Goal: Task Accomplishment & Management: Manage account settings

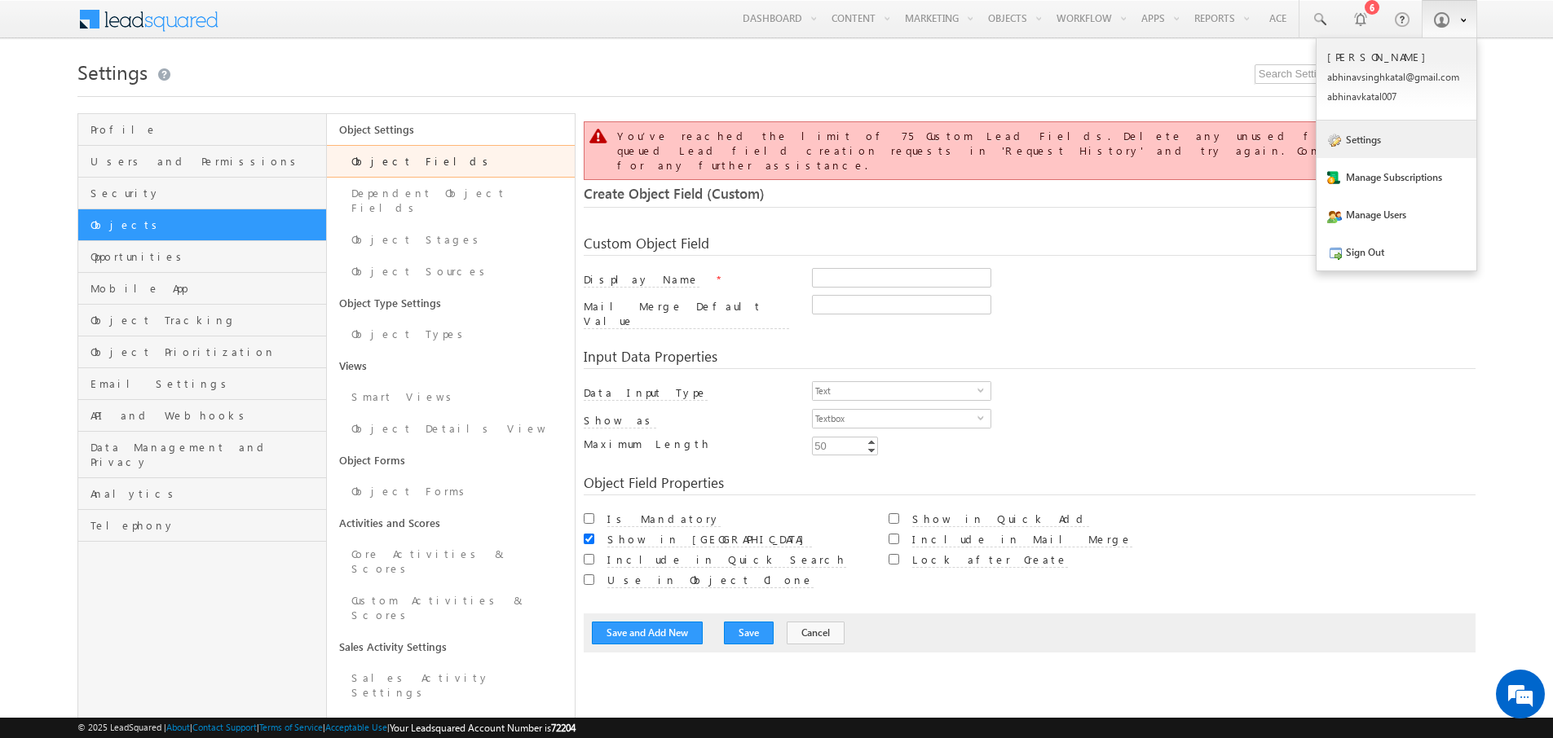
click at [1389, 158] on link "Settings" at bounding box center [1396, 139] width 160 height 37
click at [1389, 174] on link "Manage Subscriptions" at bounding box center [1396, 176] width 160 height 37
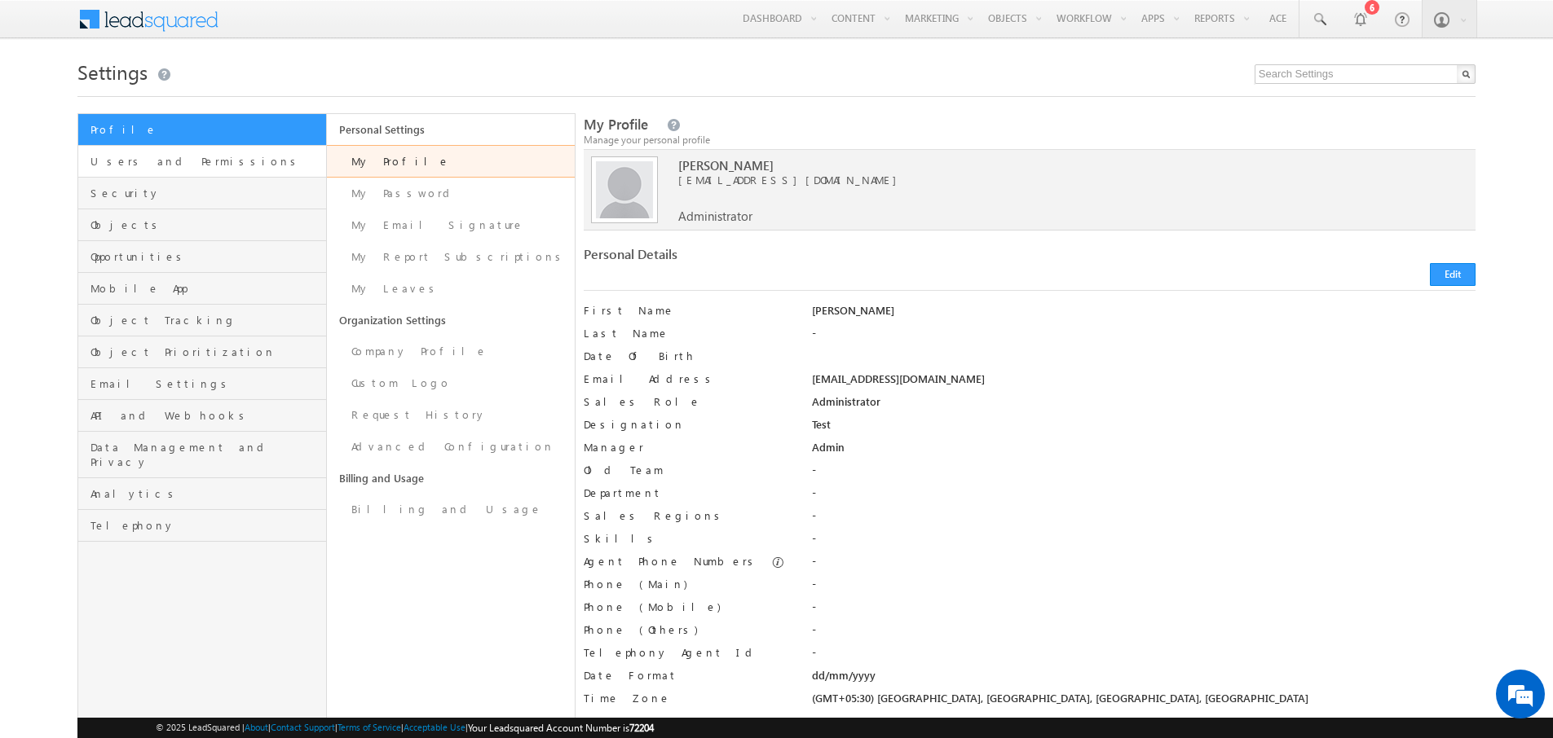
click at [151, 170] on link "Users and Permissions" at bounding box center [201, 162] width 247 height 32
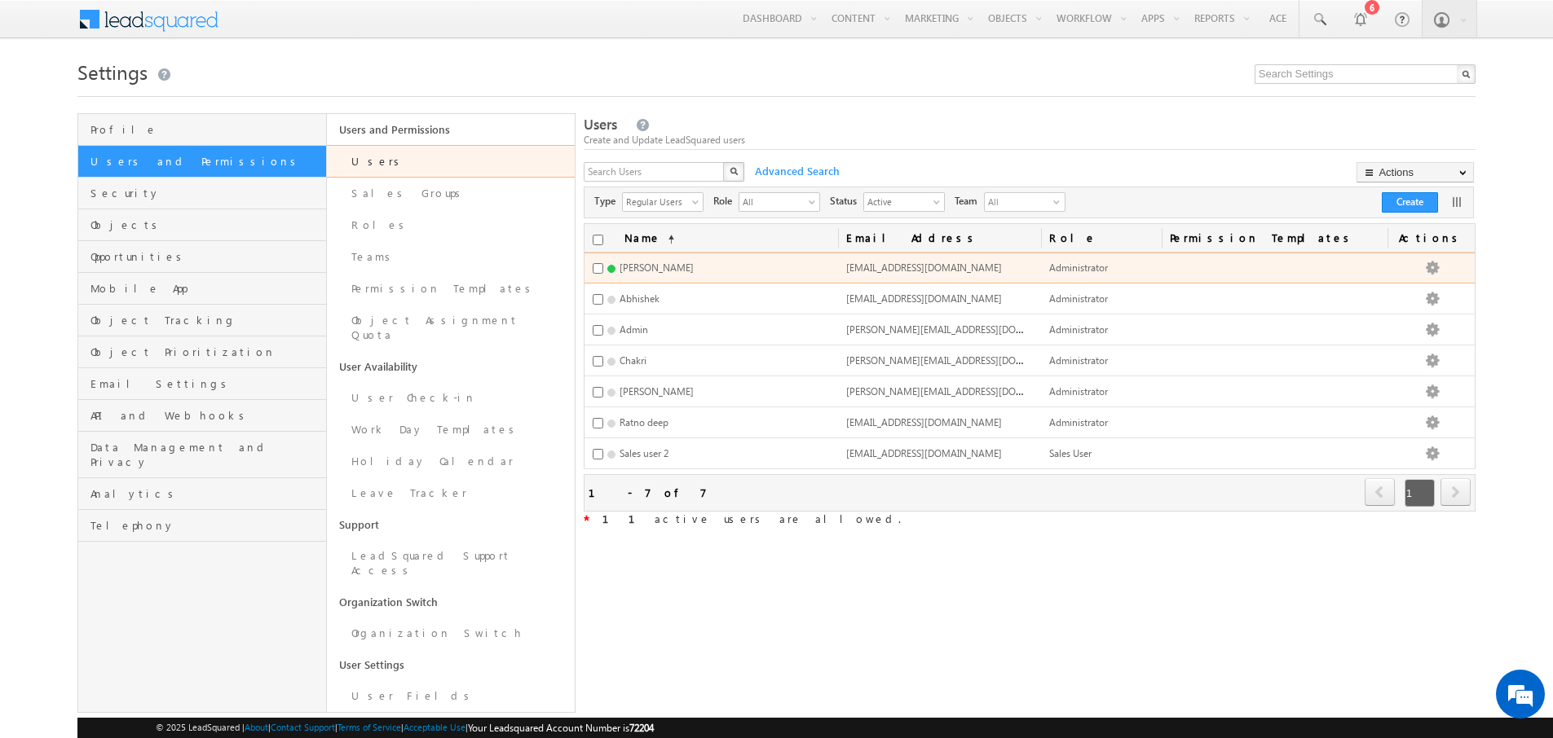
drag, startPoint x: 864, startPoint y: 272, endPoint x: 919, endPoint y: 275, distance: 54.7
click at [919, 275] on td "[EMAIL_ADDRESS][DOMAIN_NAME]" at bounding box center [939, 268] width 203 height 31
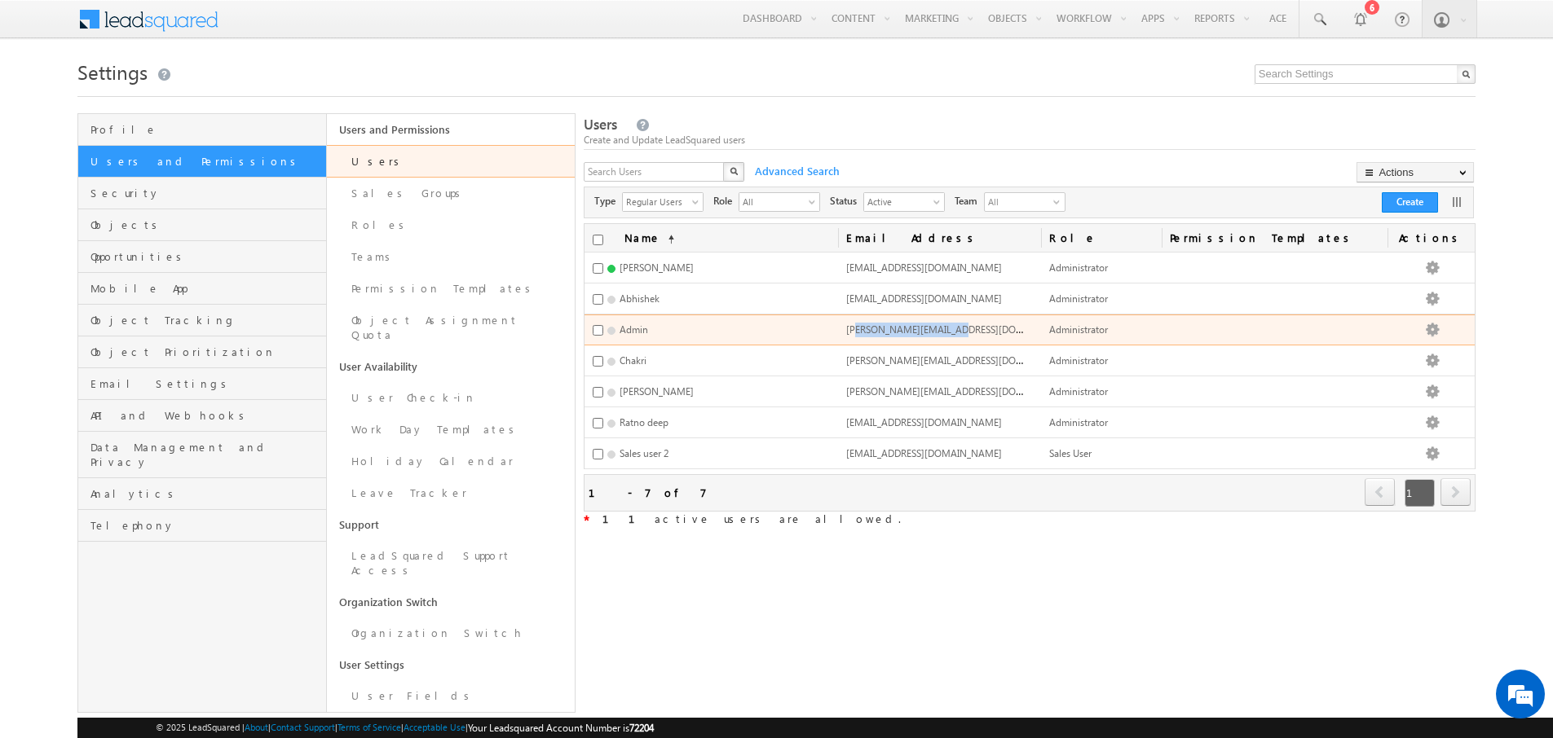
drag, startPoint x: 876, startPoint y: 330, endPoint x: 971, endPoint y: 327, distance: 94.6
click at [971, 327] on span "[PERSON_NAME][EMAIL_ADDRESS][DOMAIN_NAME]" at bounding box center [961, 329] width 230 height 14
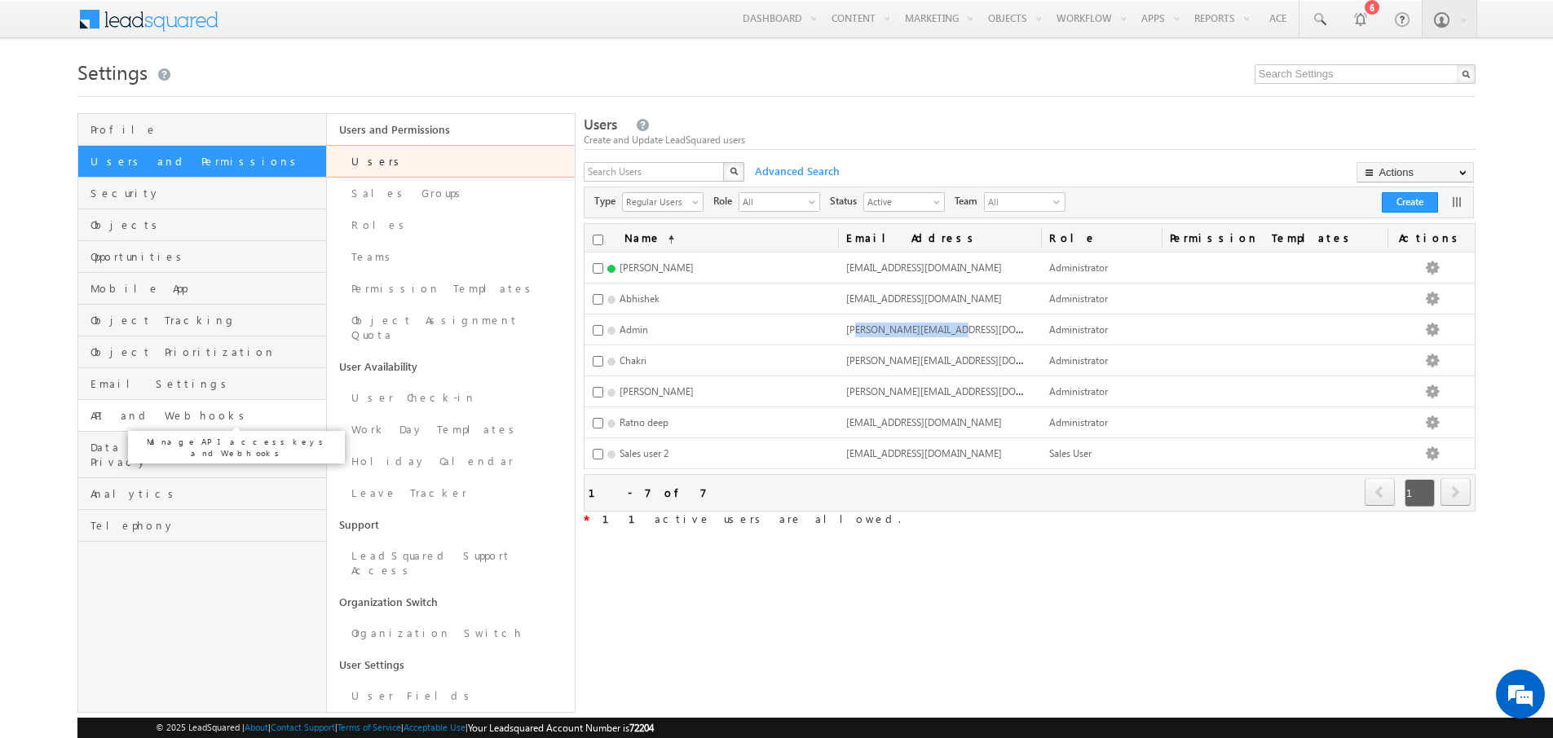
click at [158, 416] on span "API and Webhooks" at bounding box center [205, 415] width 231 height 15
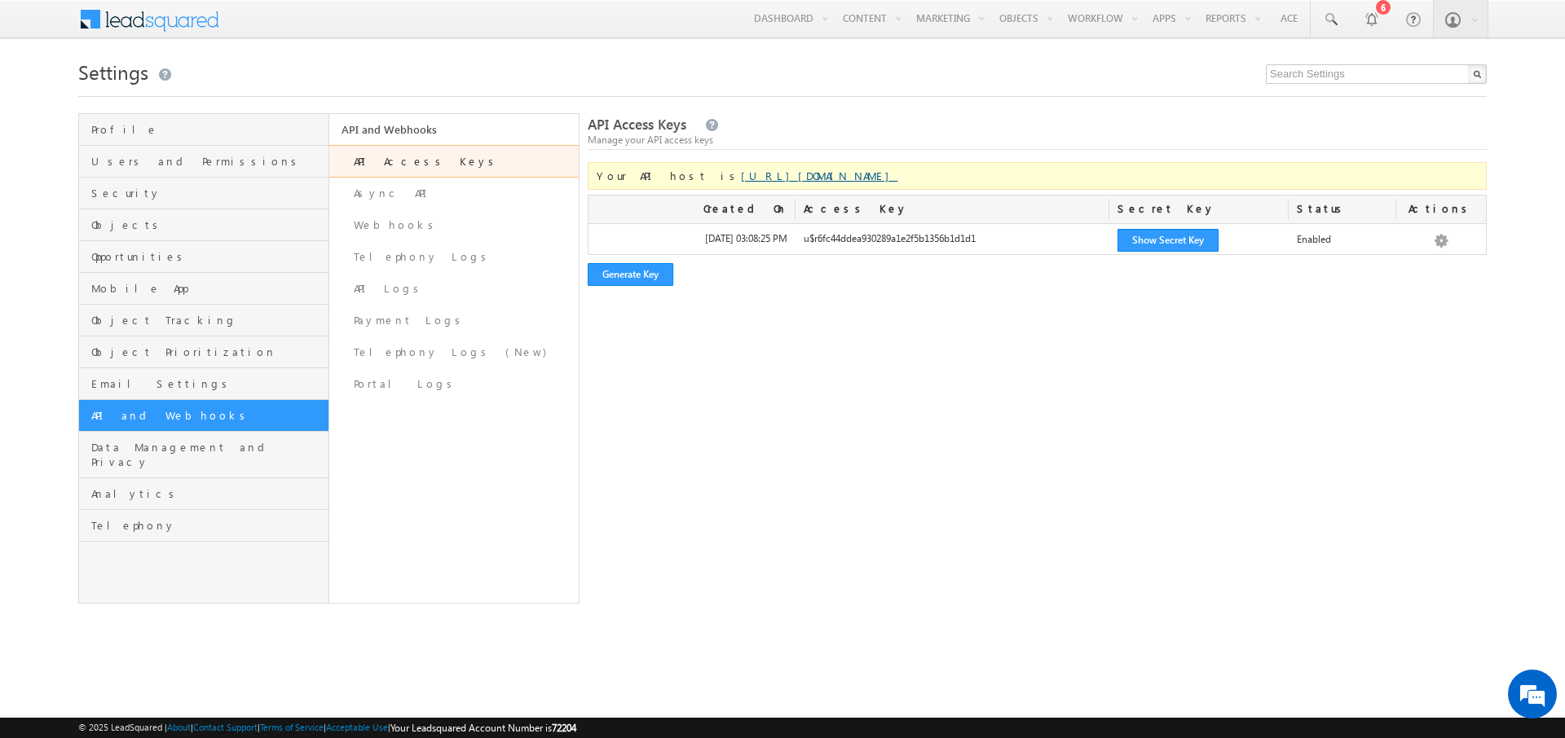
drag, startPoint x: 847, startPoint y: 171, endPoint x: 672, endPoint y: 182, distance: 174.7
click at [672, 182] on div "Your API host is https://api-in21.leadsquared.com/v2/" at bounding box center [1037, 176] width 899 height 28
copy link "https://api-in21.leadsquared.com/v2/"
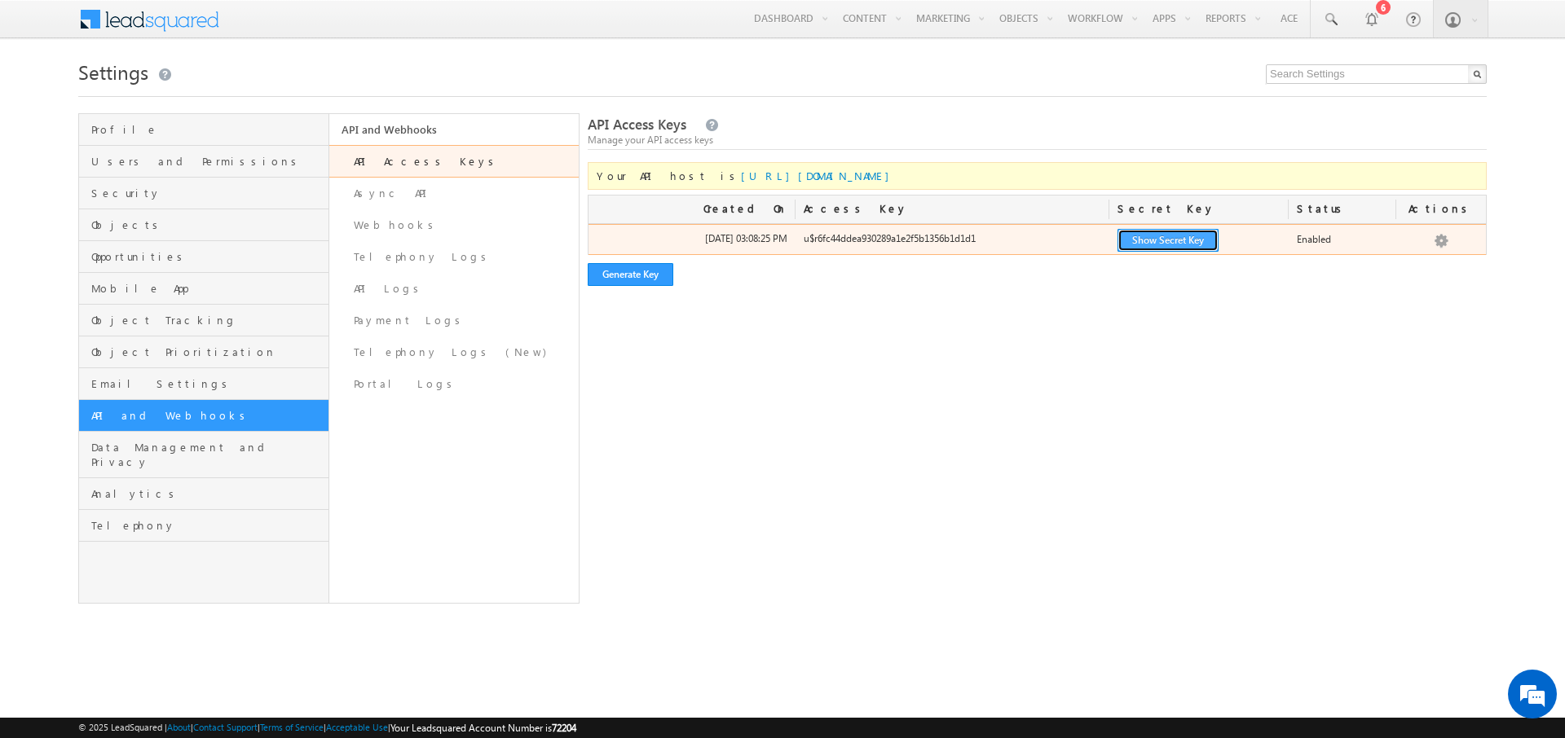
click at [1148, 237] on button "Show Secret Key" at bounding box center [1167, 240] width 101 height 23
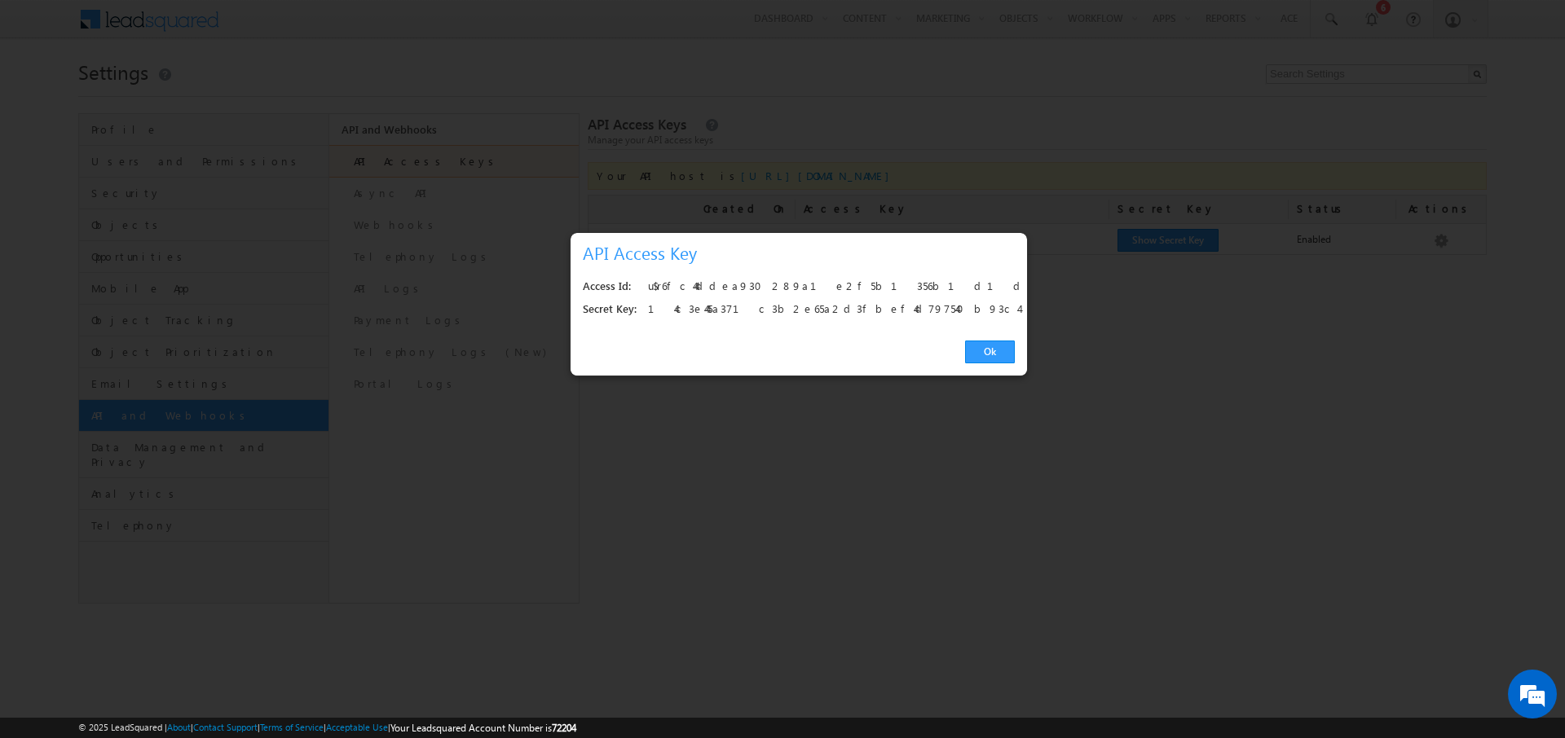
click at [800, 283] on div "u$r6fc44ddea930289a1e2f5b1356b1d1d1" at bounding box center [827, 286] width 358 height 23
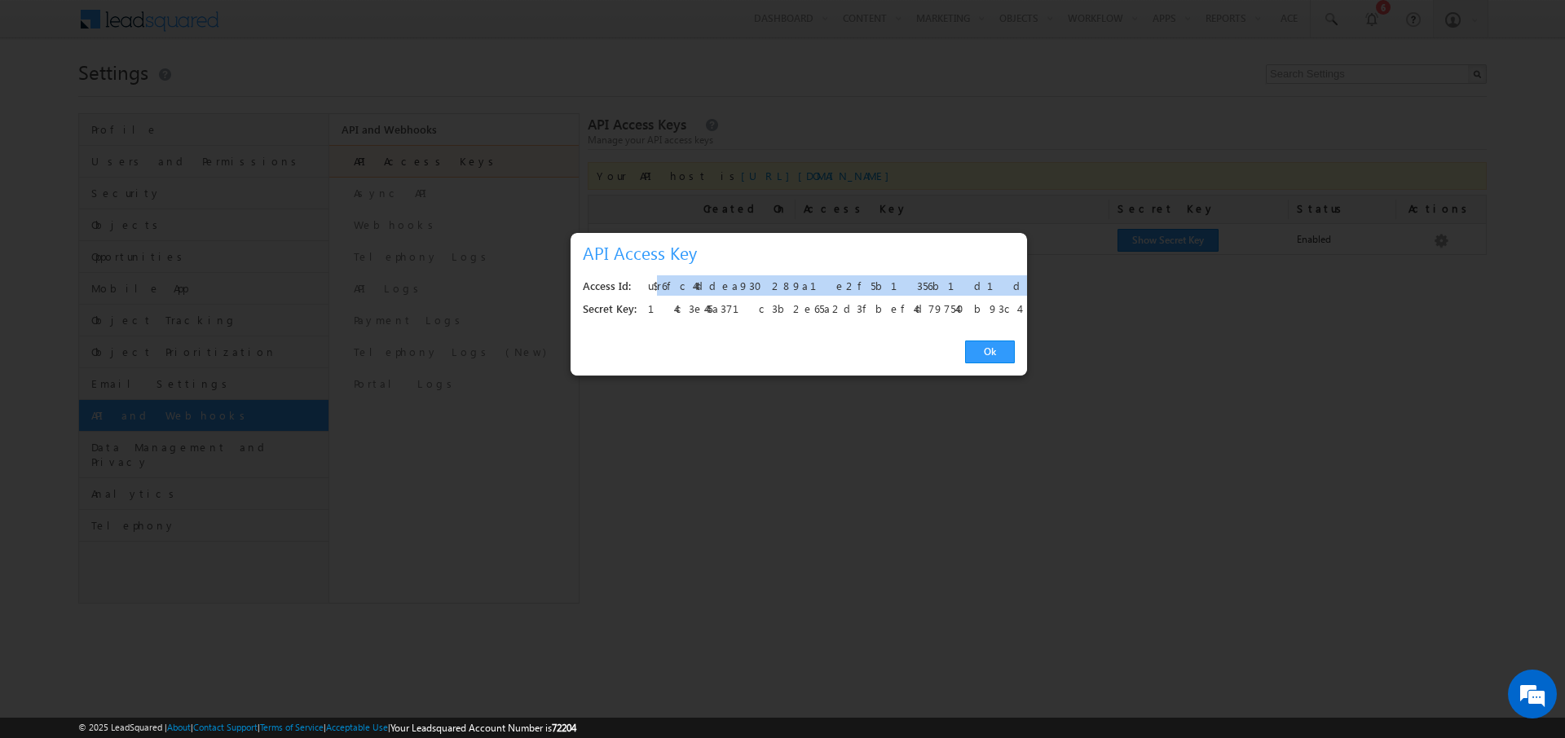
click at [800, 283] on div "u$r6fc44ddea930289a1e2f5b1356b1d1d1" at bounding box center [827, 286] width 358 height 23
copy div "u$r6fc44ddea930289a1e2f5b1356b1d1d1"
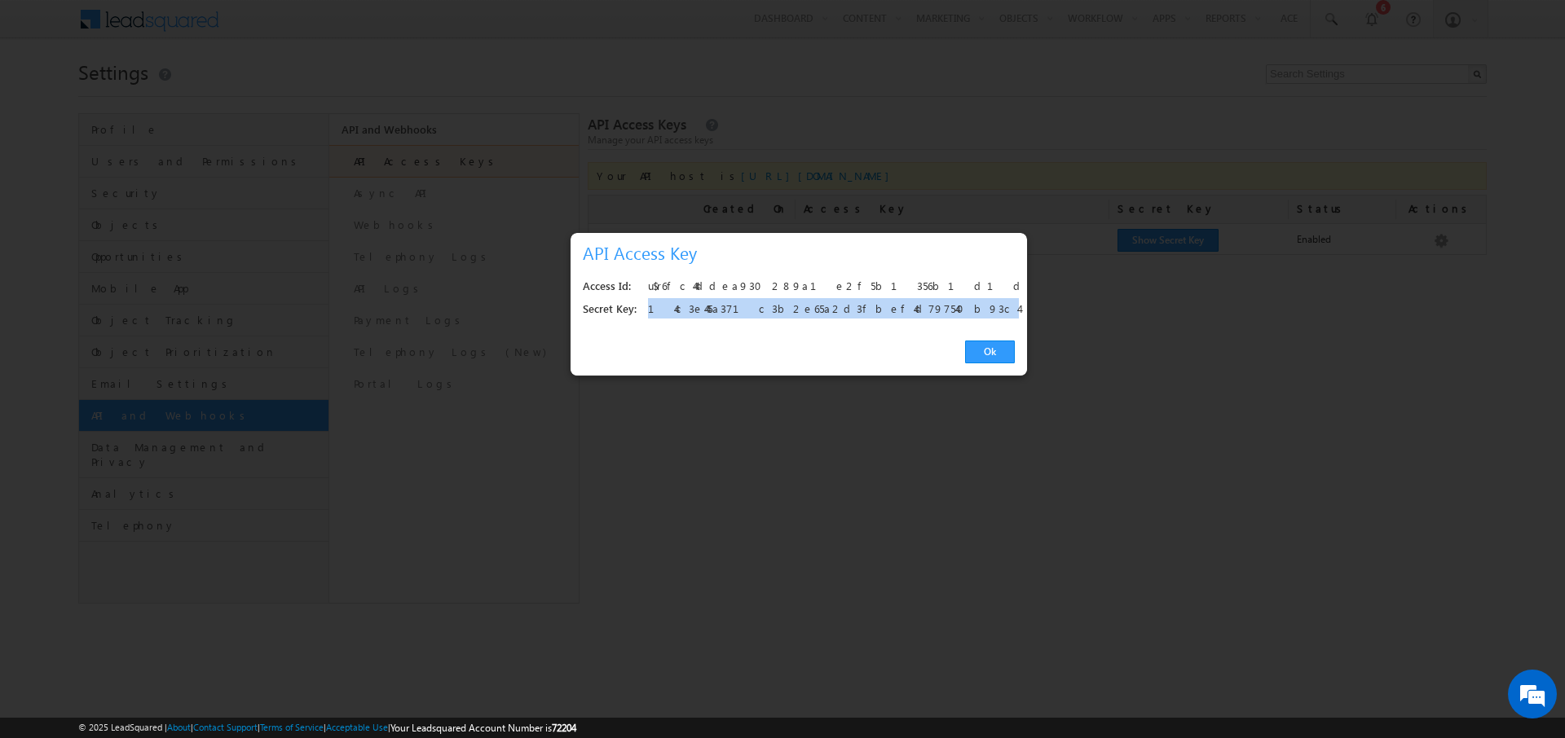
drag, startPoint x: 872, startPoint y: 311, endPoint x: 650, endPoint y: 312, distance: 221.7
click at [650, 312] on div "14c3e445a371c3b2e65a2d3fbef4d797540b93c4" at bounding box center [827, 309] width 358 height 23
copy div "14c3e445a371c3b2e65a2d3fbef4d797540b93c4"
click at [983, 359] on link "Ok" at bounding box center [990, 352] width 50 height 23
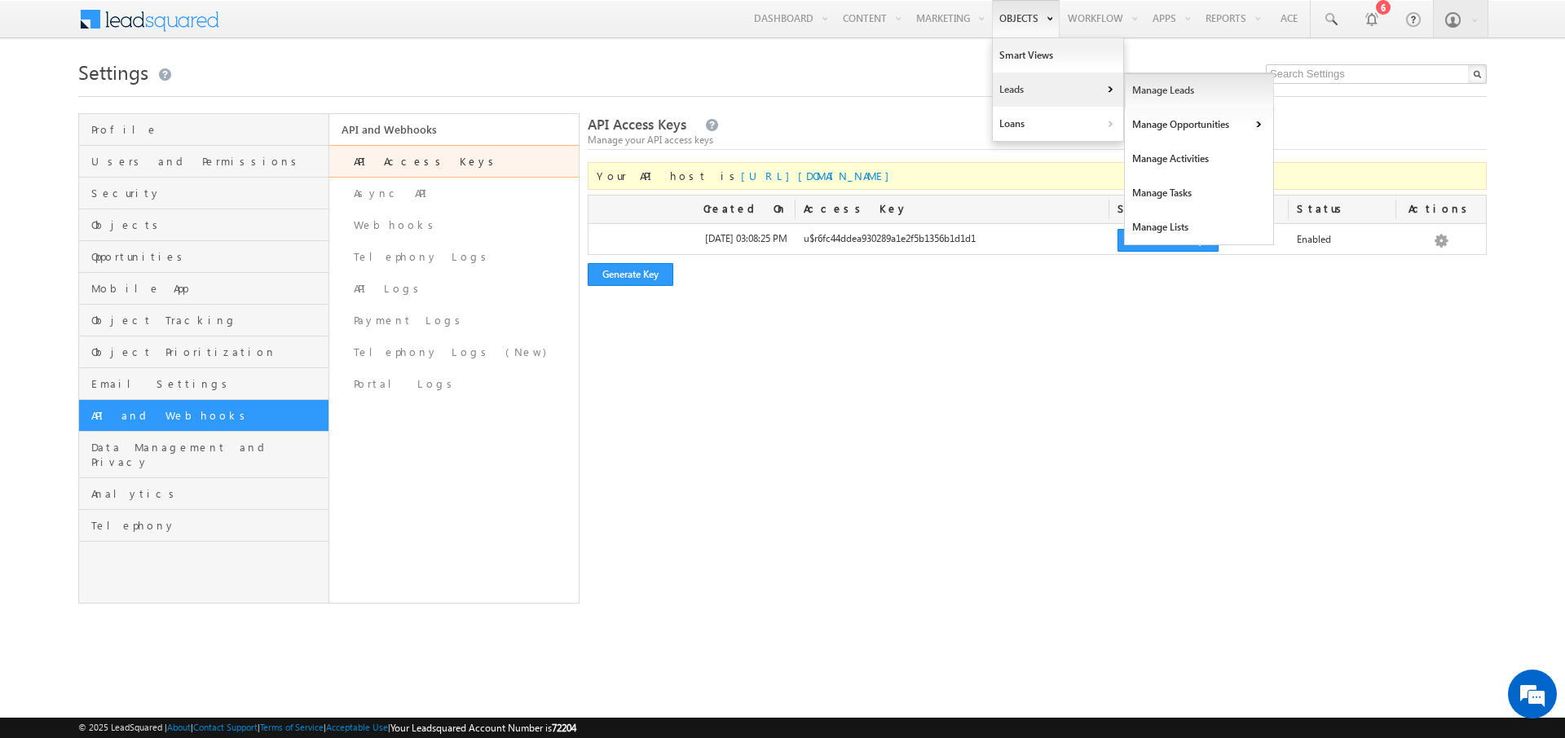
click at [1161, 92] on link "Manage Leads" at bounding box center [1199, 90] width 149 height 34
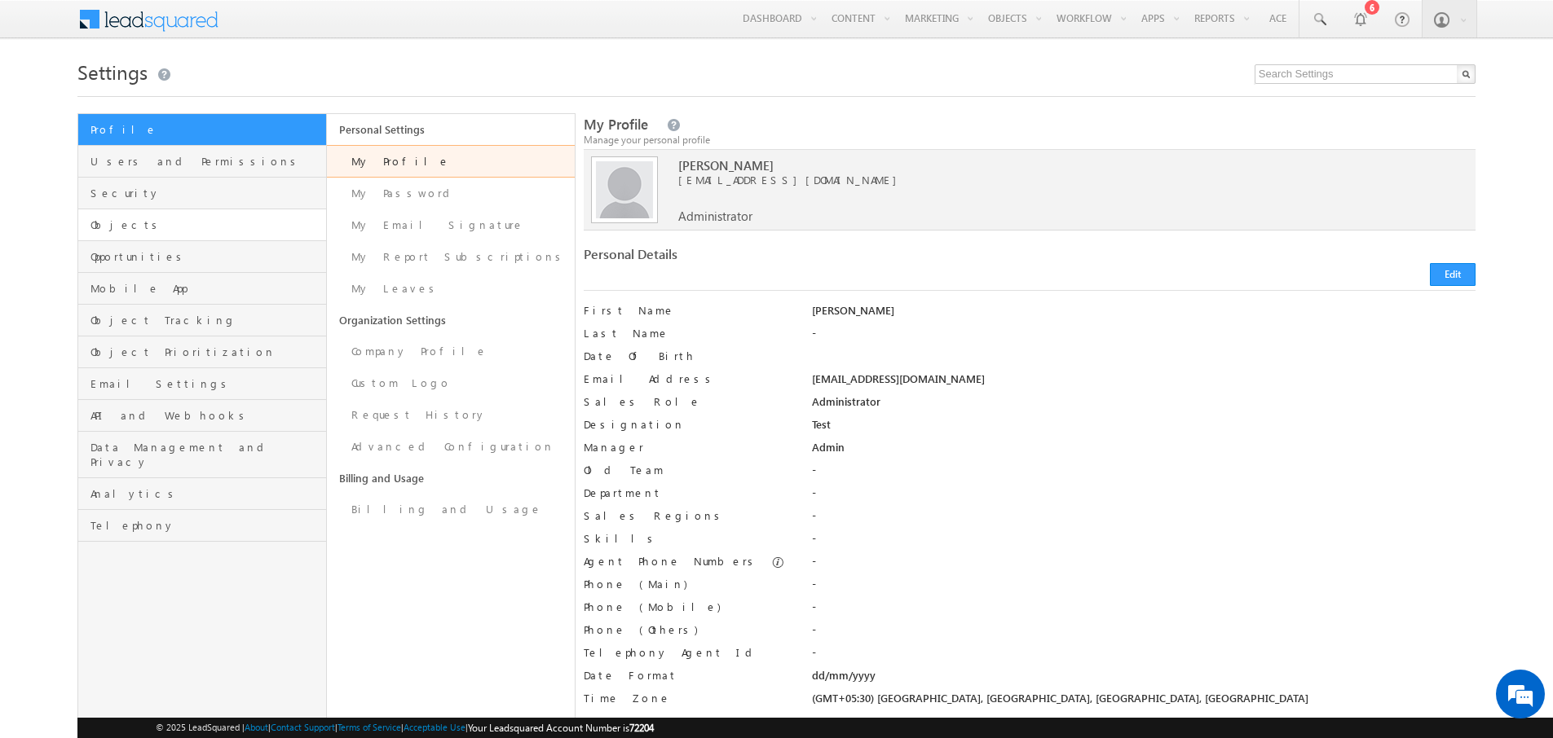
click at [169, 236] on link "Objects" at bounding box center [201, 225] width 247 height 32
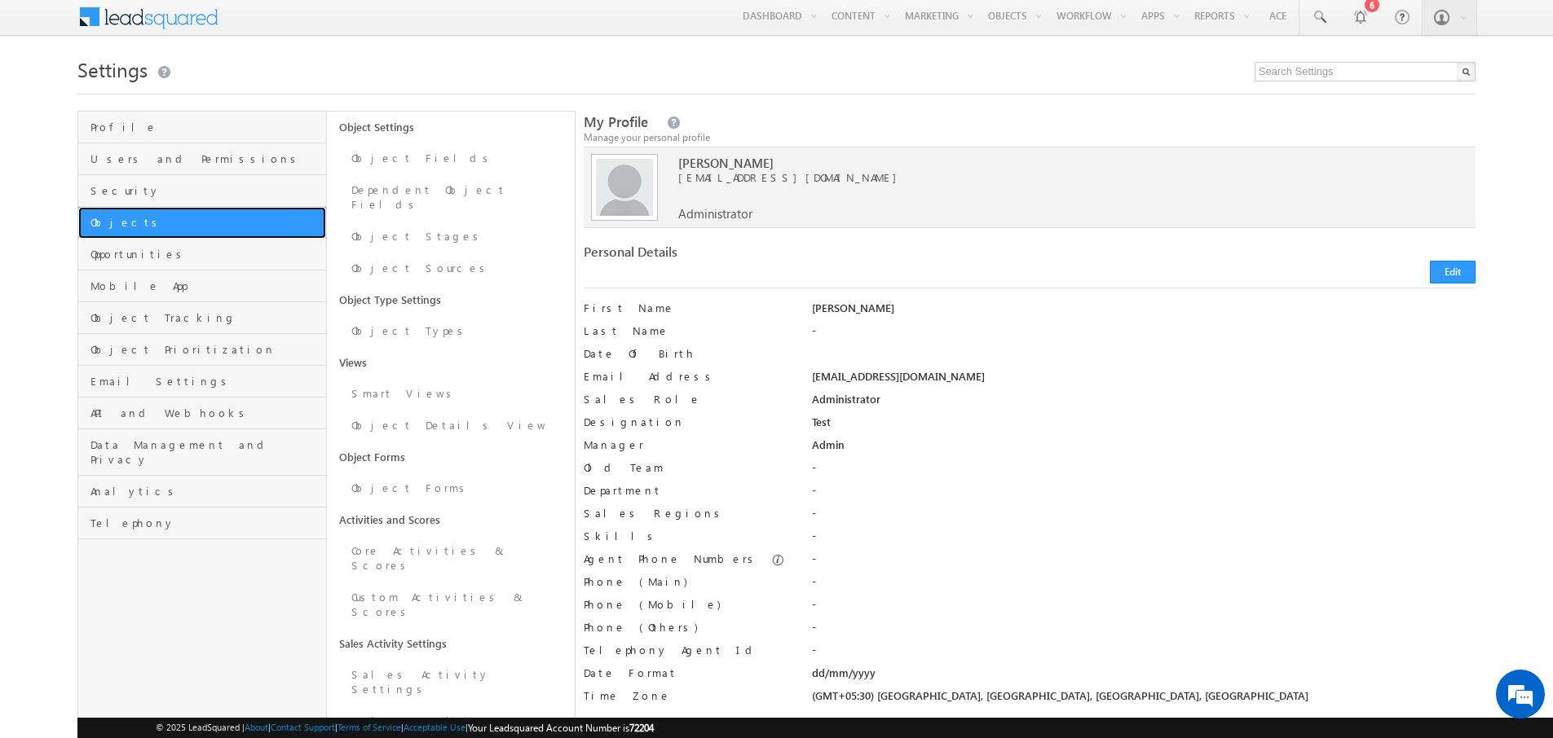
scroll to position [3, 0]
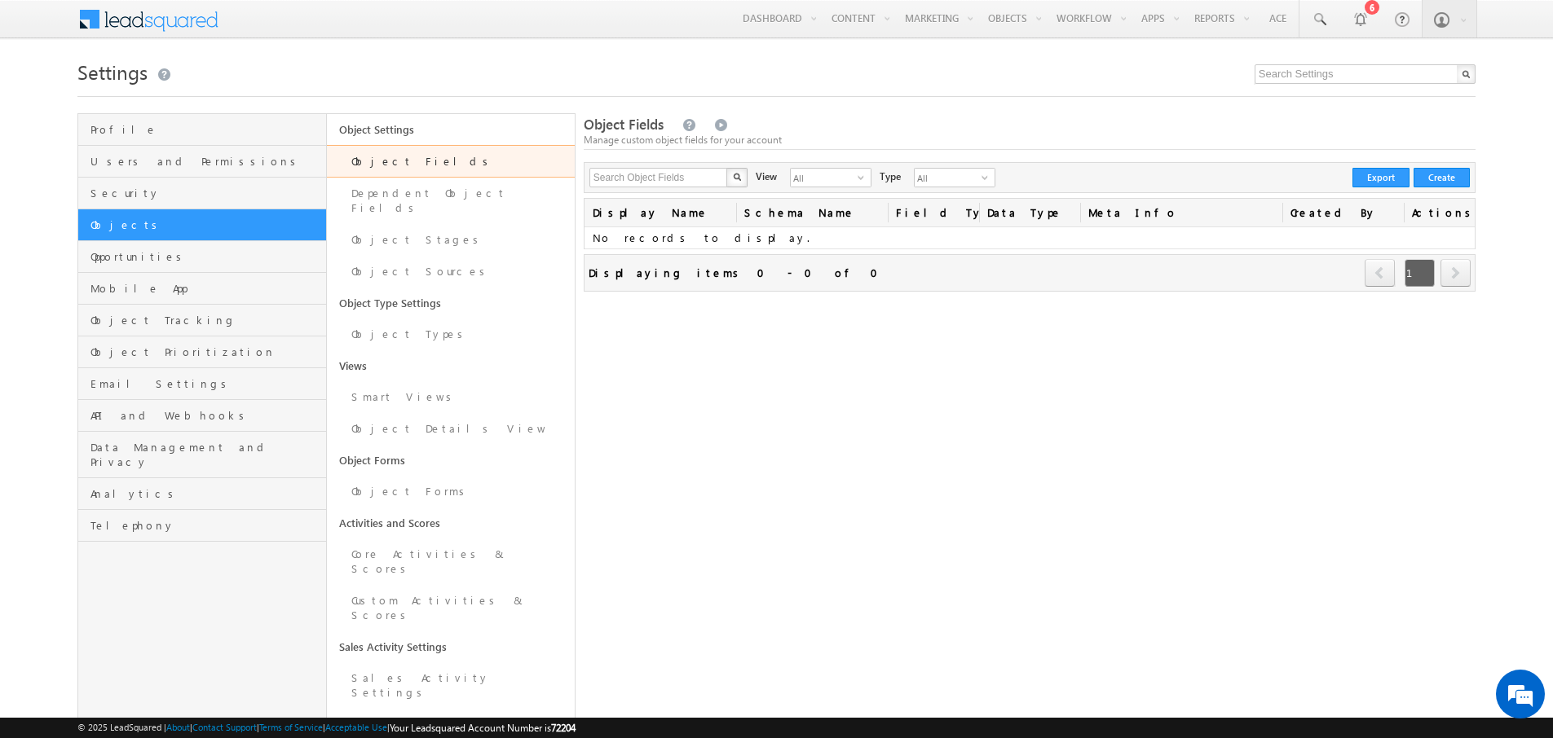
scroll to position [28, 0]
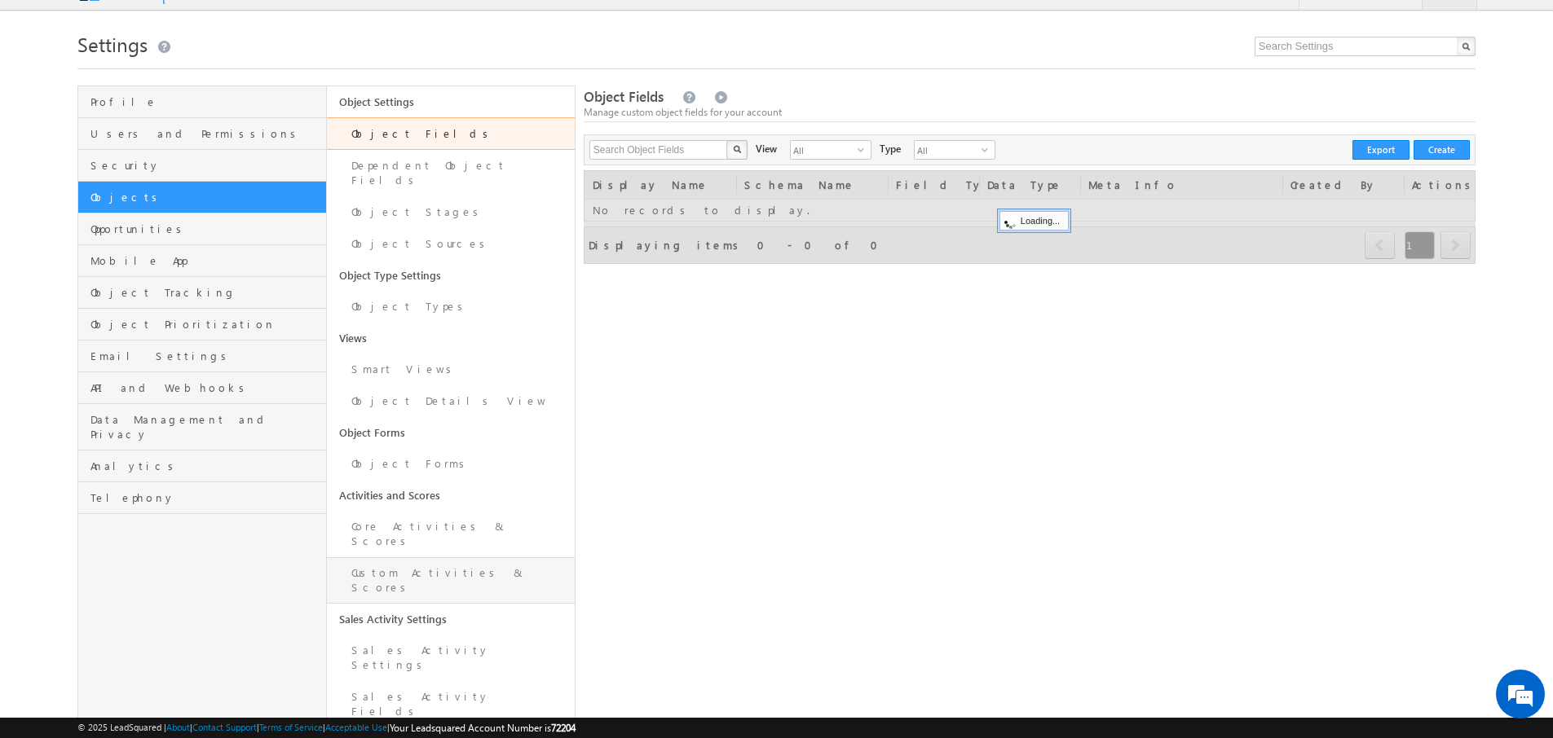
click at [396, 557] on link "Custom Activities & Scores" at bounding box center [451, 580] width 248 height 46
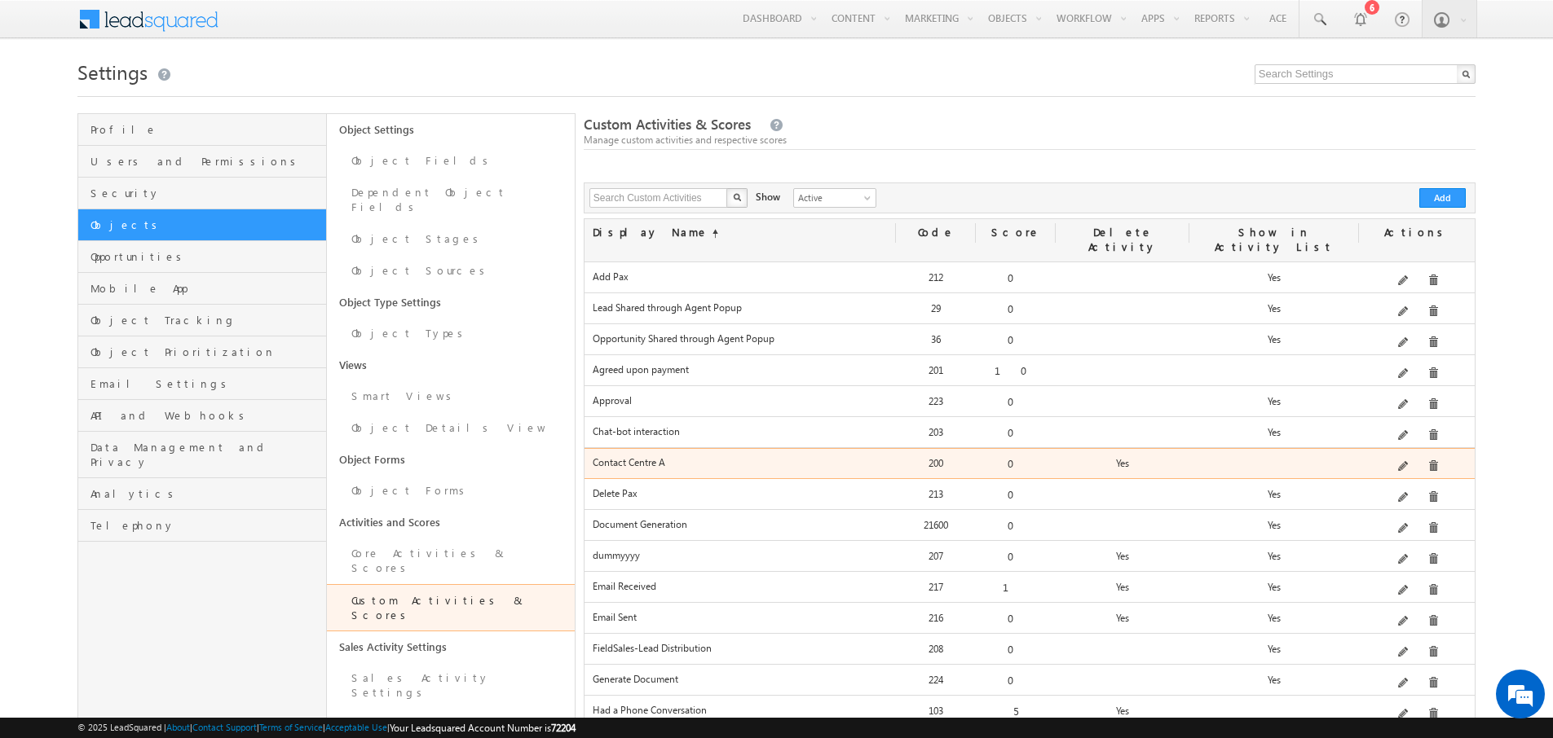
drag, startPoint x: 677, startPoint y: 441, endPoint x: 724, endPoint y: 441, distance: 46.5
click at [721, 456] on div "Contact Centre A" at bounding box center [739, 467] width 311 height 23
drag, startPoint x: 919, startPoint y: 445, endPoint x: 947, endPoint y: 444, distance: 28.5
click at [947, 456] on div "200" at bounding box center [936, 467] width 80 height 23
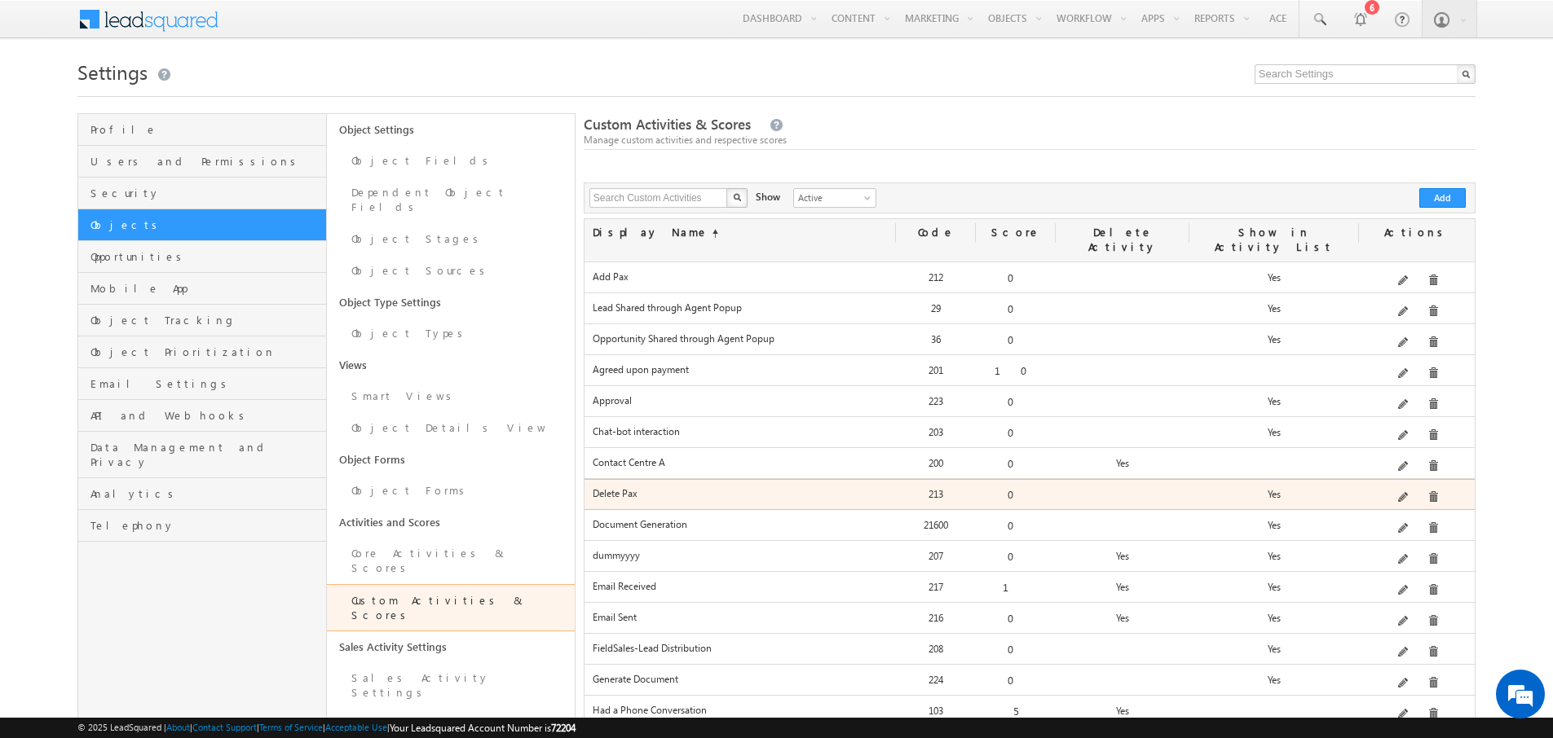
click at [919, 487] on div "213" at bounding box center [936, 498] width 80 height 23
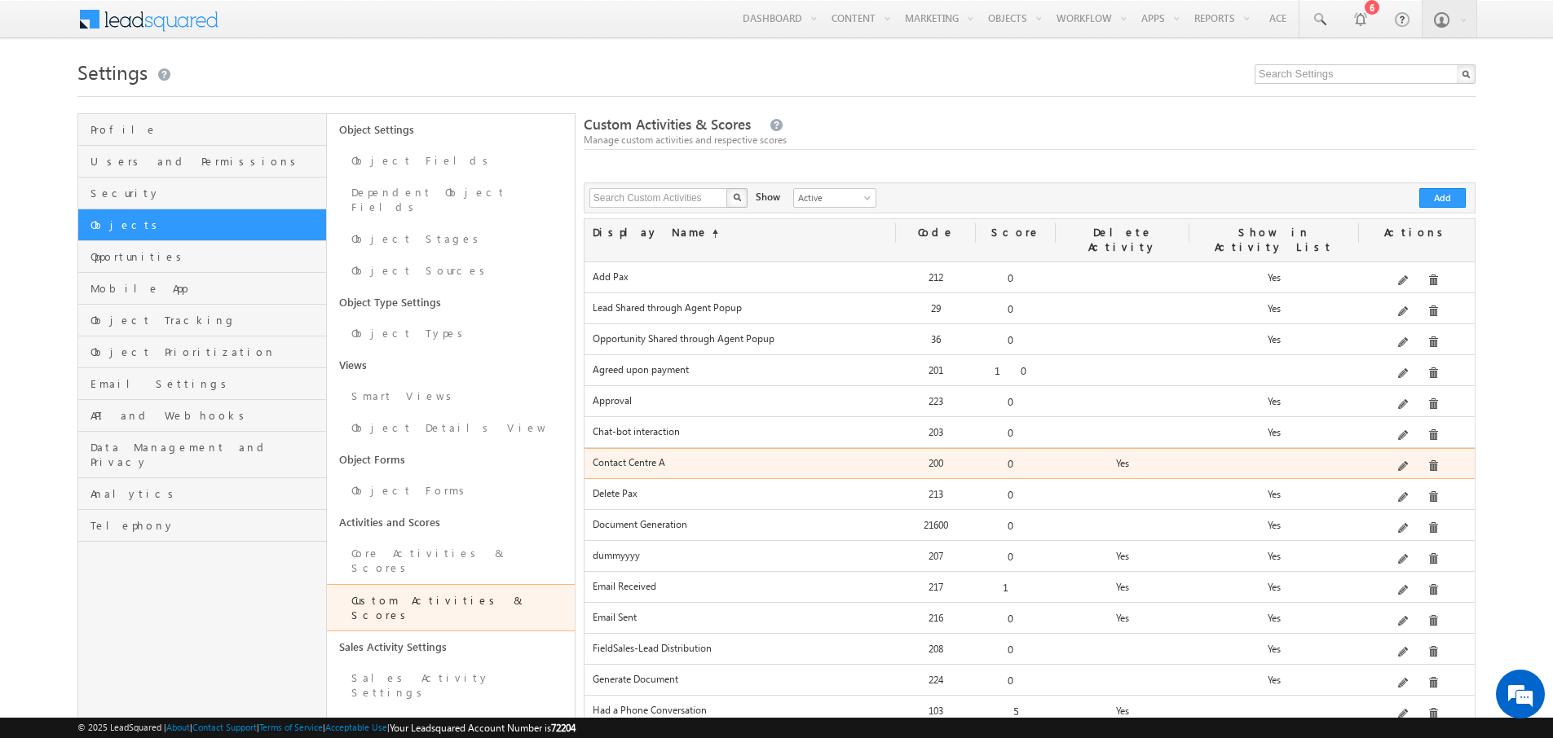
click at [960, 456] on div "200" at bounding box center [936, 467] width 80 height 23
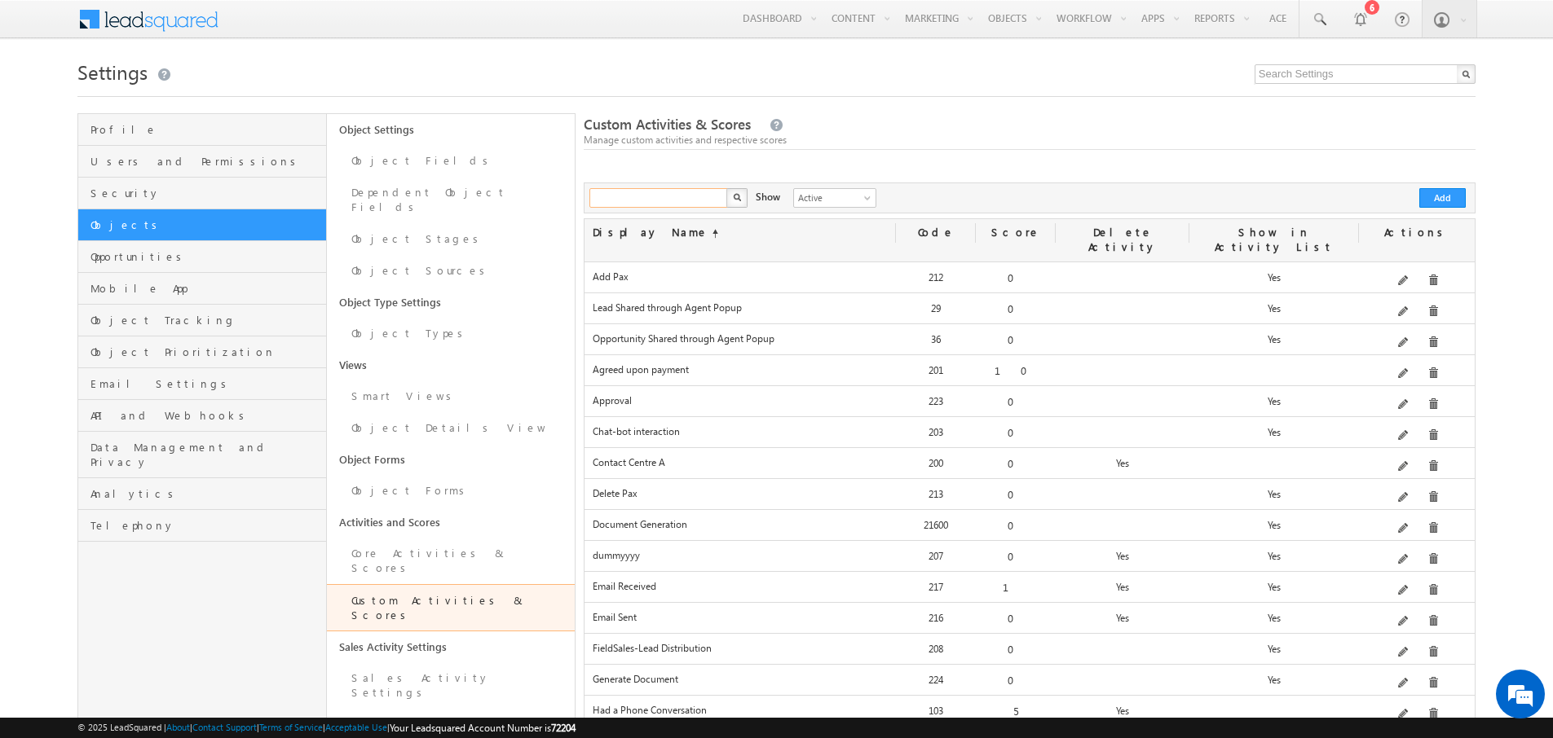
click at [637, 194] on input "text" at bounding box center [658, 198] width 139 height 20
type input "outbound"
click at [726, 188] on button "button" at bounding box center [736, 198] width 21 height 20
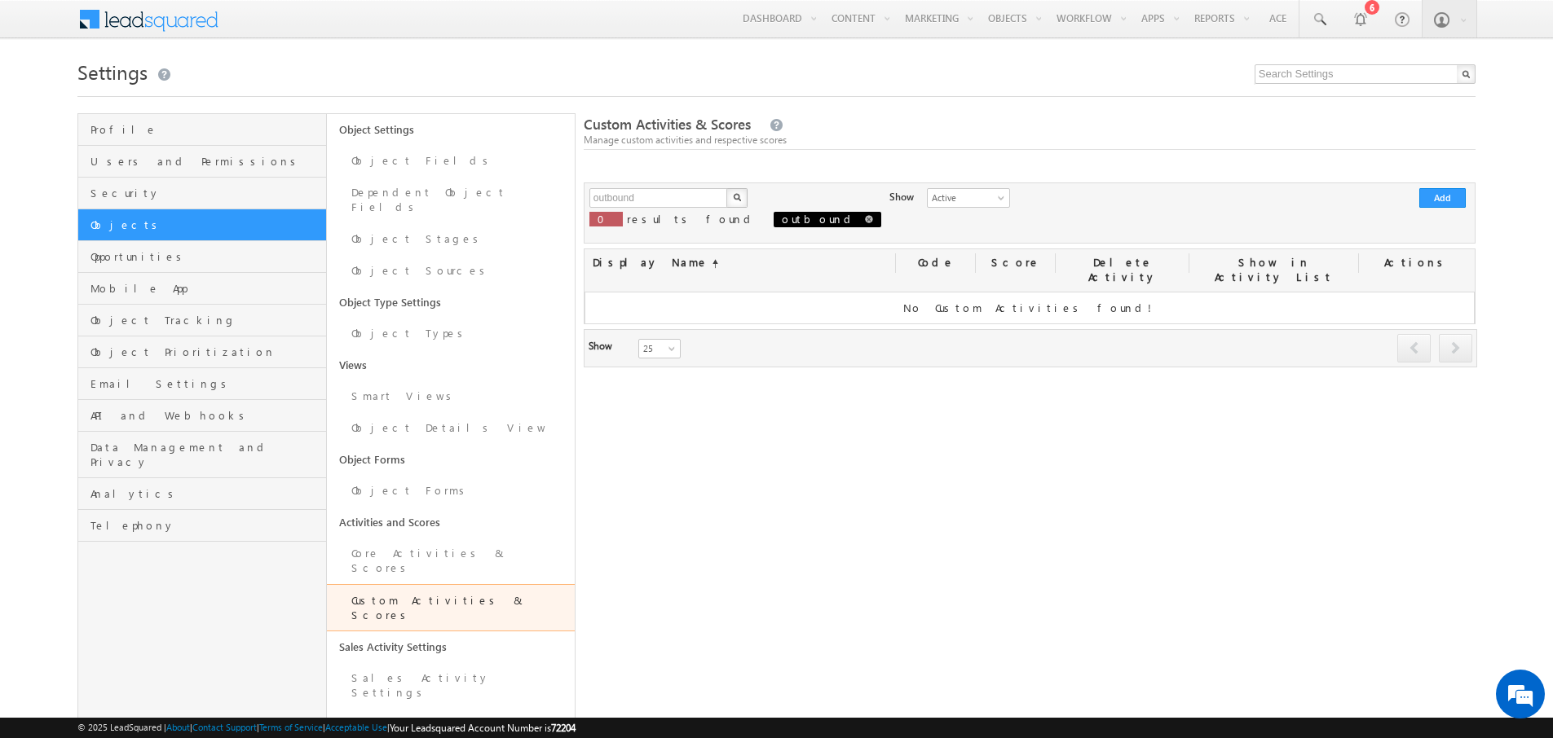
click at [865, 221] on span at bounding box center [869, 219] width 8 height 8
type input "Search Custom Activities"
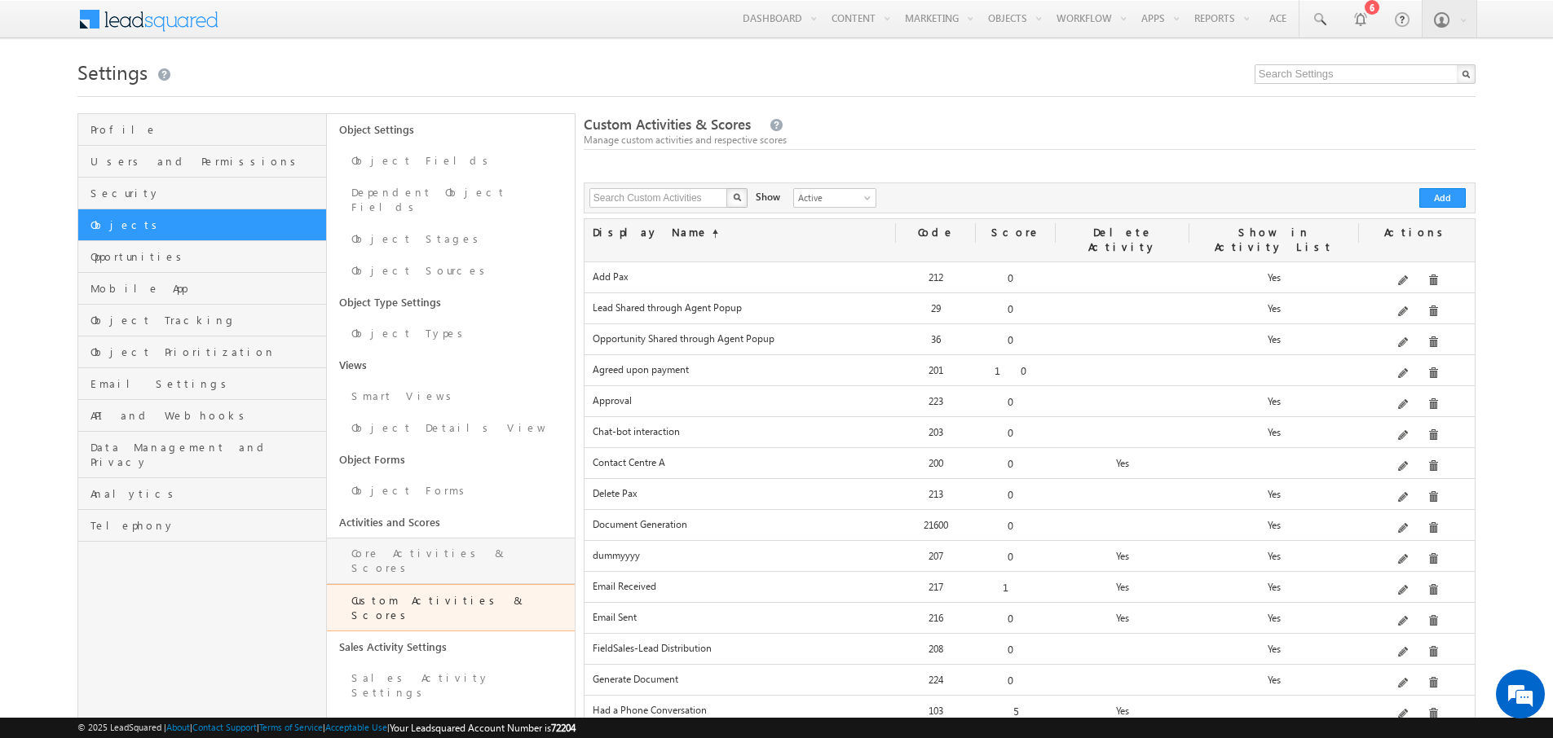
click at [442, 543] on link "Core Activities & Scores" at bounding box center [451, 561] width 248 height 46
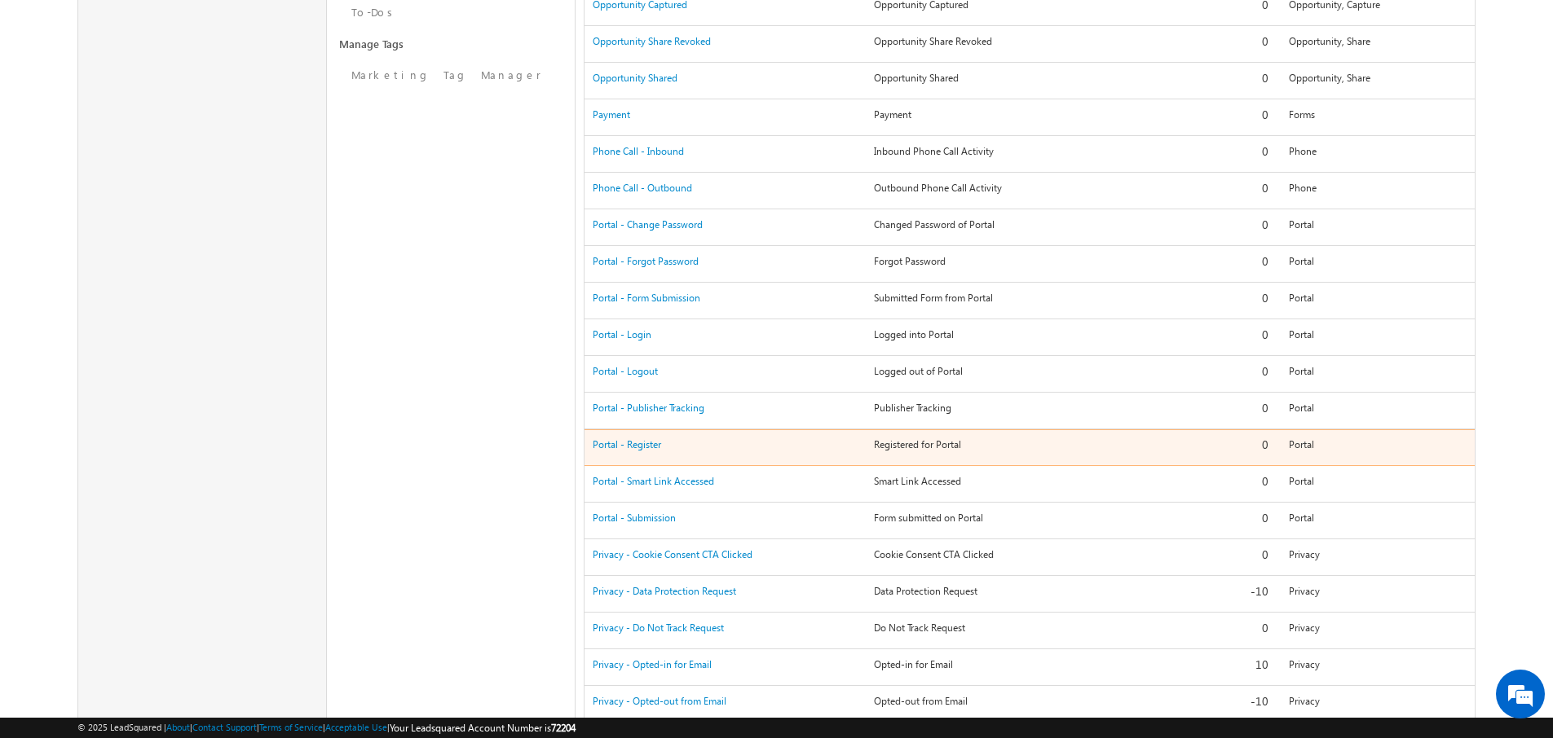
scroll to position [838, 0]
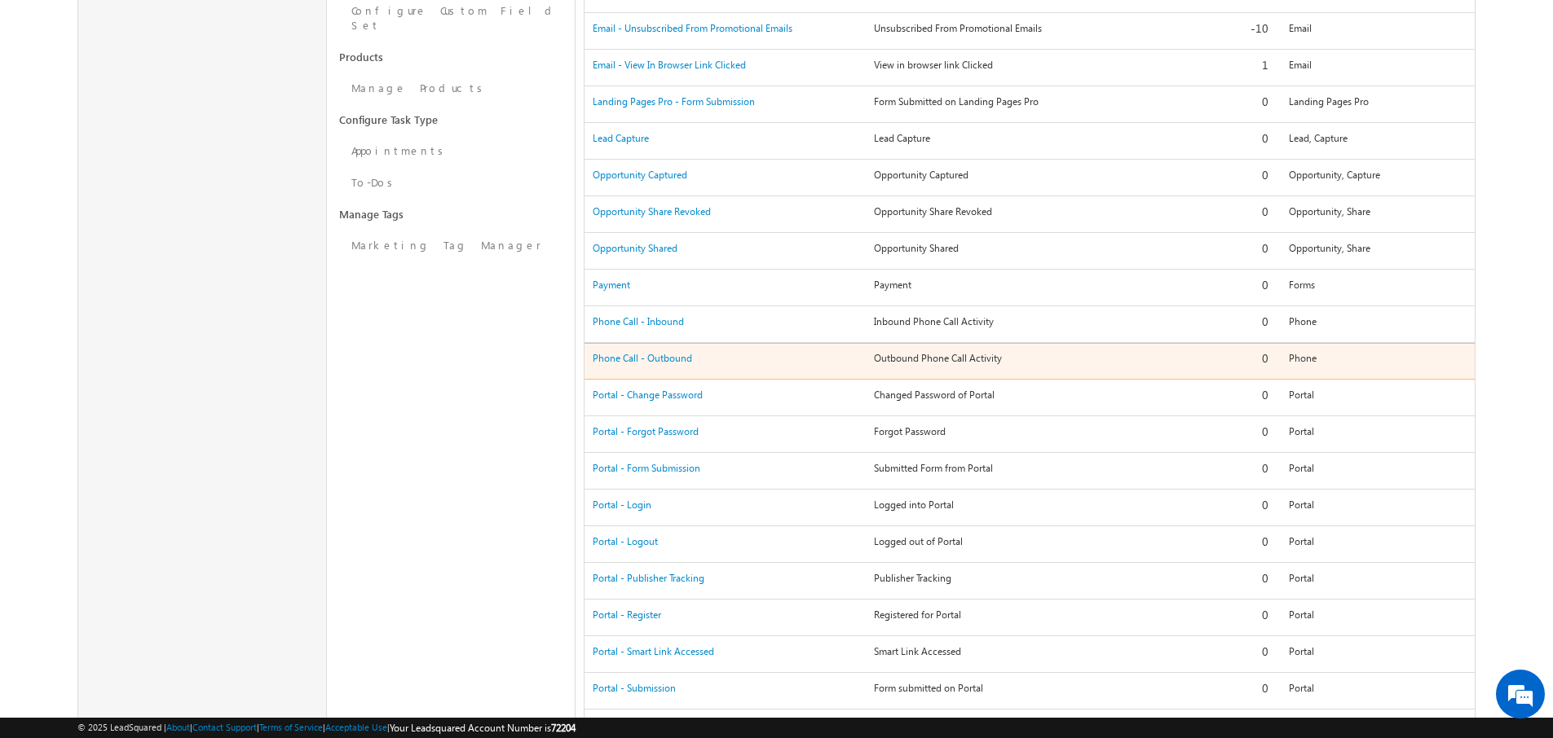
drag, startPoint x: 610, startPoint y: 360, endPoint x: 658, endPoint y: 365, distance: 47.5
click at [658, 365] on div "Phone Call - Outbound" at bounding box center [724, 361] width 281 height 23
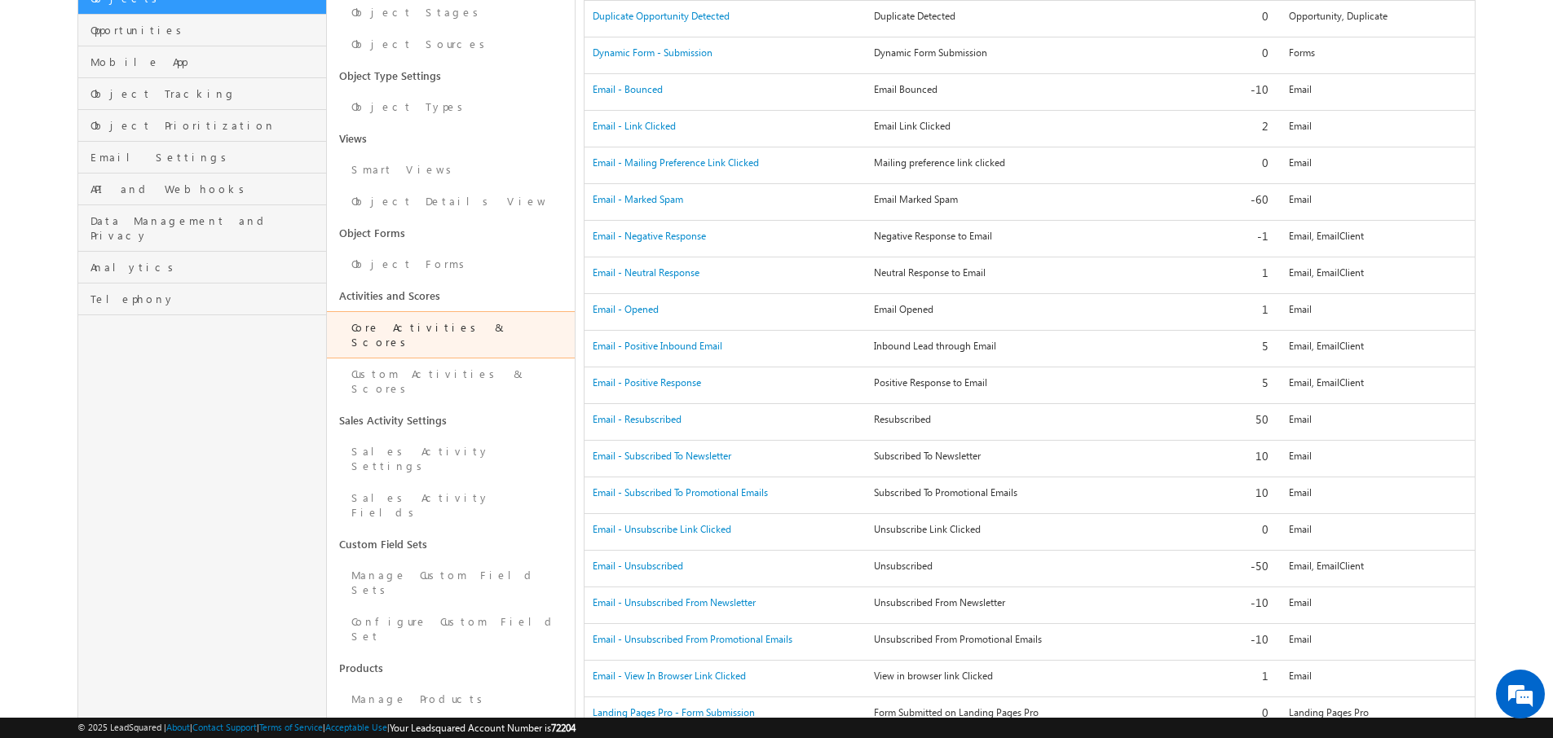
scroll to position [0, 0]
